Goal: Navigation & Orientation: Find specific page/section

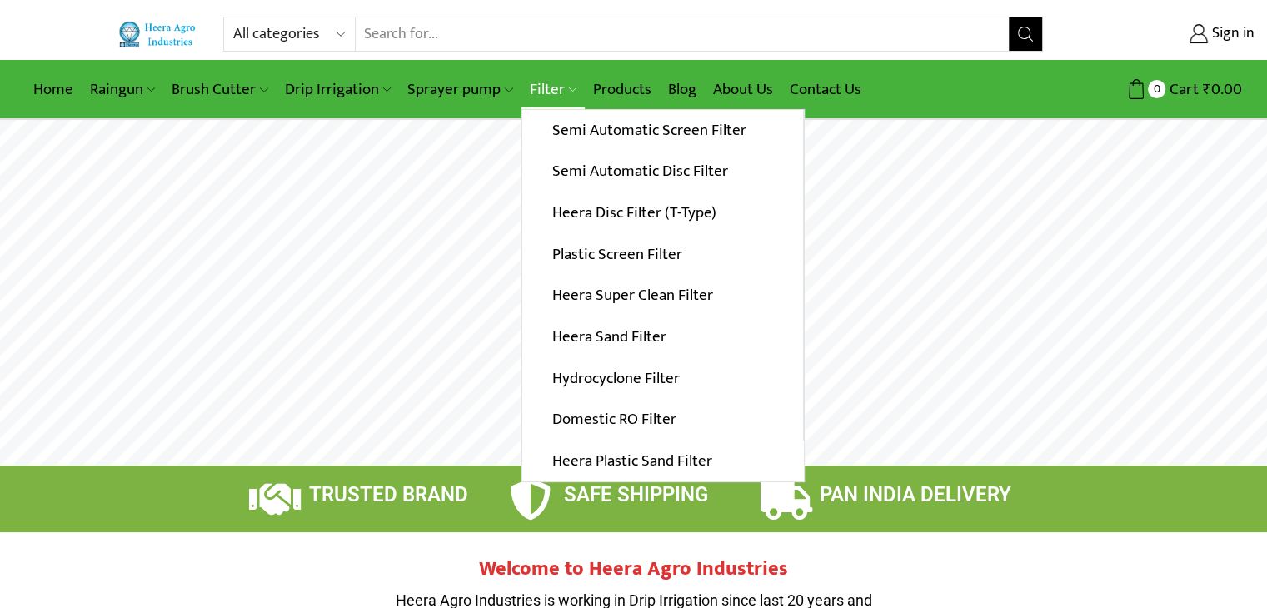
click at [543, 85] on link "Filter" at bounding box center [552, 89] width 63 height 39
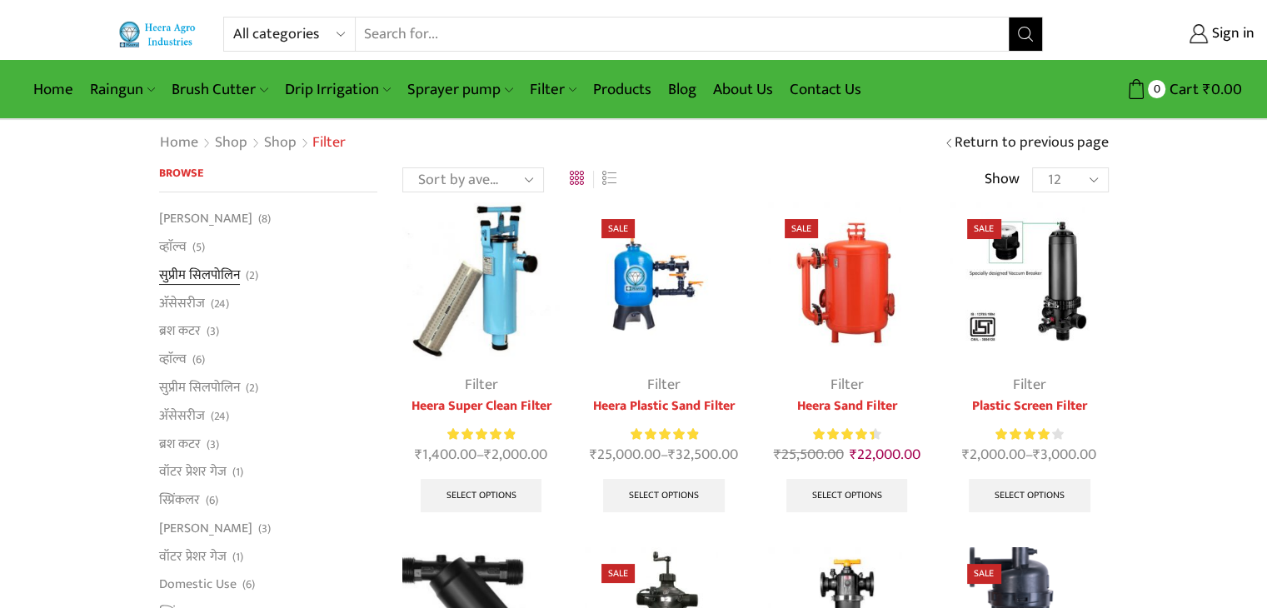
click at [228, 273] on link "सुप्रीम सिलपोलिन" at bounding box center [199, 275] width 81 height 28
